Goal: Navigation & Orientation: Find specific page/section

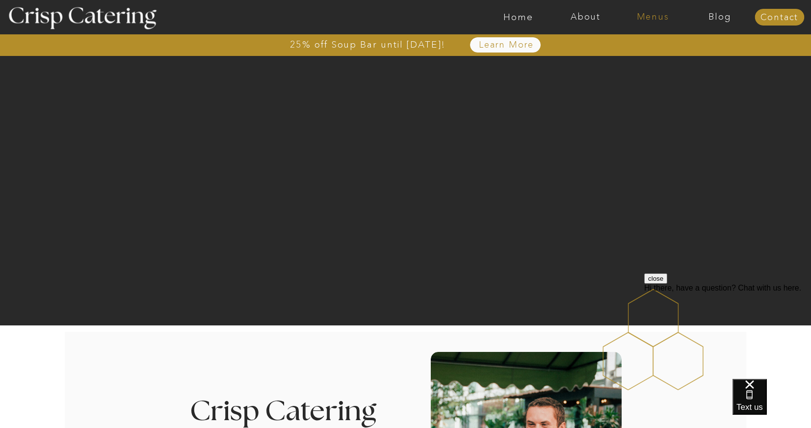
click at [645, 17] on nav "Menus" at bounding box center [653, 17] width 67 height 10
click at [522, 20] on nav "Home" at bounding box center [518, 17] width 67 height 10
click at [670, 47] on nav "Summer (Mar-Aug)" at bounding box center [656, 44] width 88 height 9
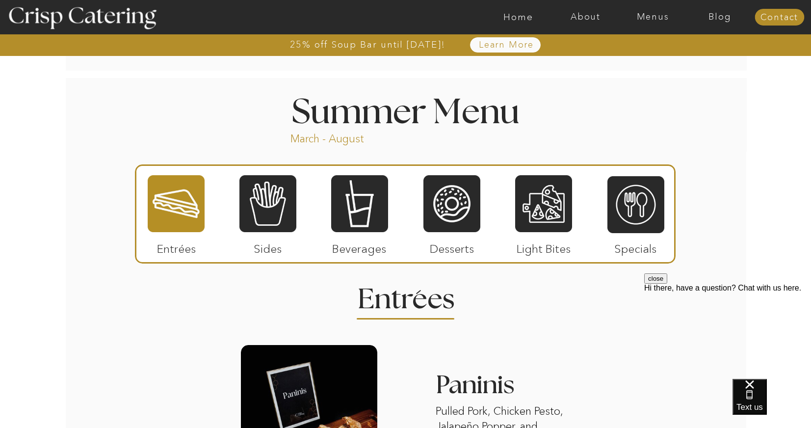
scroll to position [835, 0]
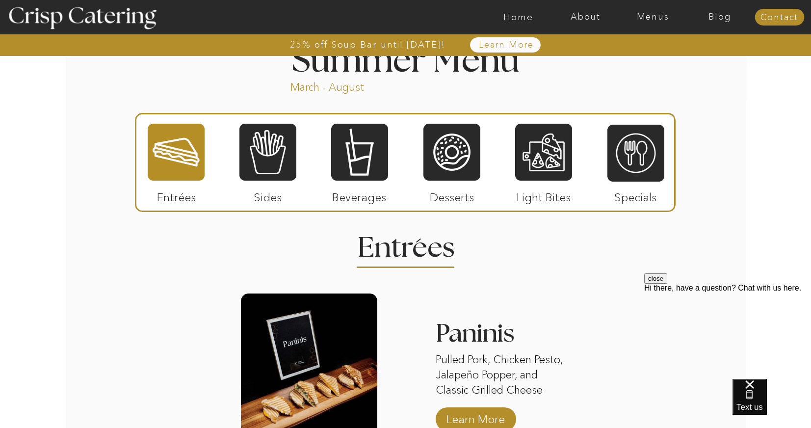
click at [169, 140] on div at bounding box center [176, 152] width 57 height 59
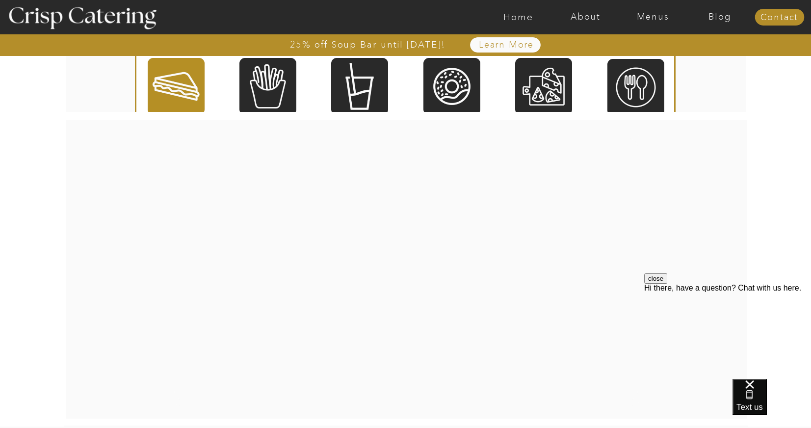
scroll to position [1718, 0]
